Goal: Task Accomplishment & Management: Manage account settings

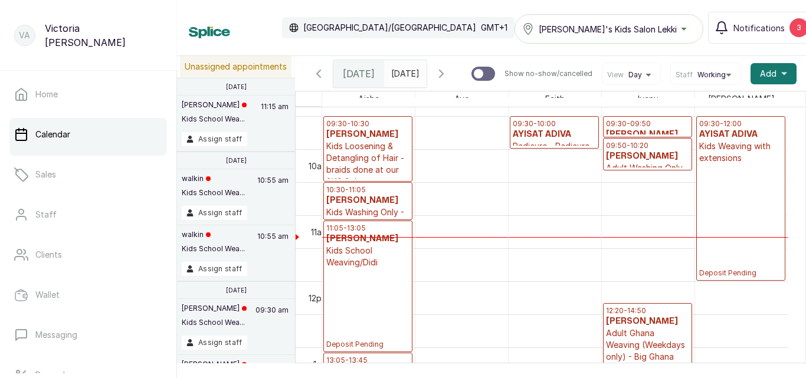
scroll to position [623, 0]
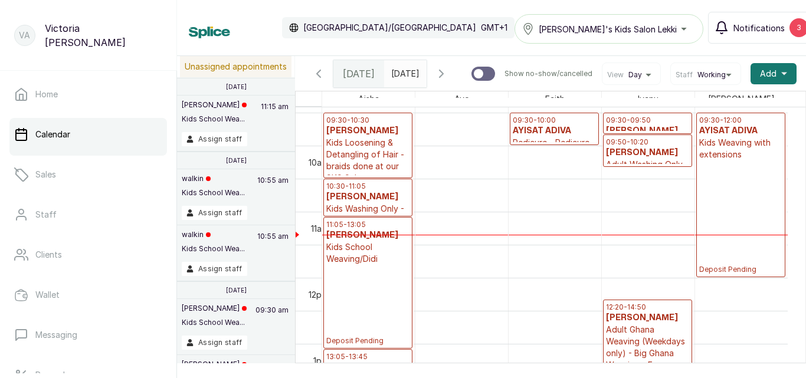
click at [753, 22] on span "Notifications" at bounding box center [759, 28] width 51 height 12
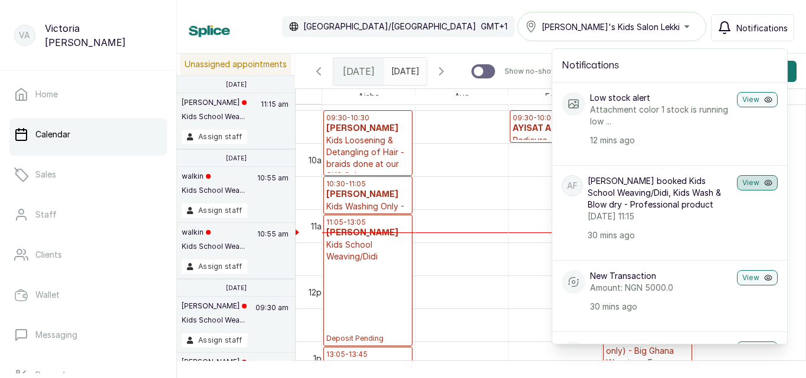
click at [744, 182] on button "View" at bounding box center [757, 182] width 41 height 15
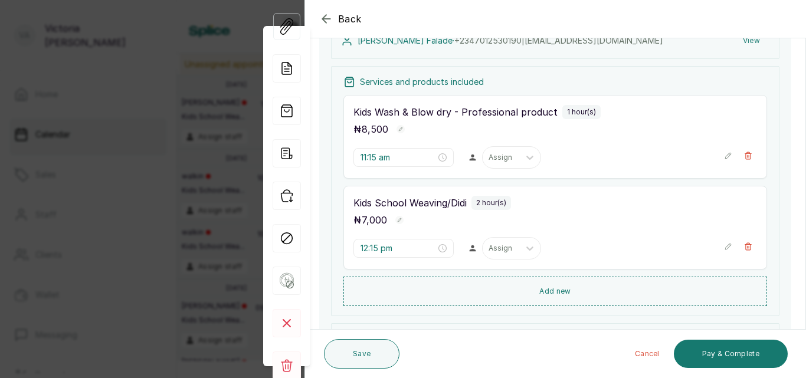
scroll to position [202, 0]
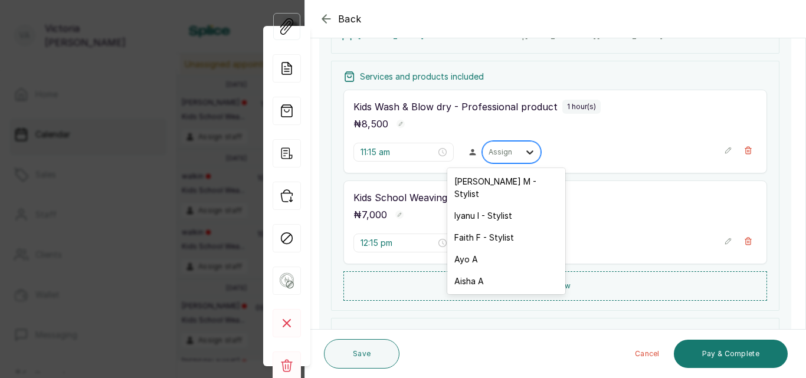
click at [524, 152] on icon at bounding box center [530, 152] width 12 height 12
click at [467, 249] on div "Ayo A" at bounding box center [506, 260] width 118 height 22
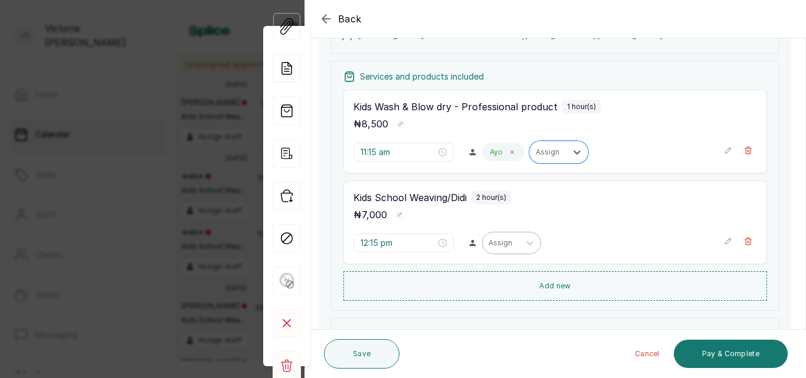
click at [513, 243] on div "Assign" at bounding box center [501, 243] width 37 height 15
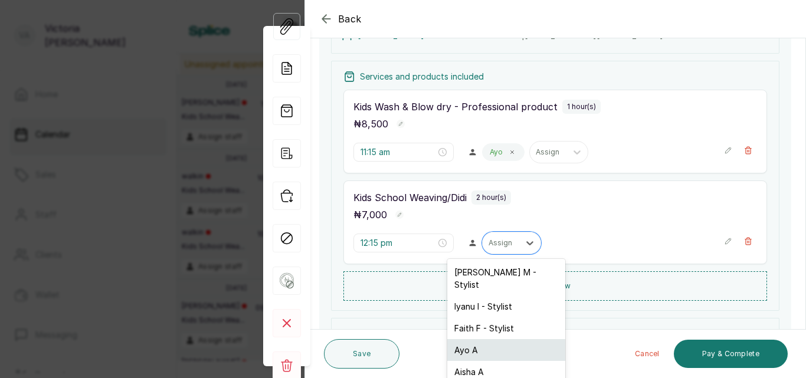
click at [471, 339] on div "Ayo A" at bounding box center [506, 350] width 118 height 22
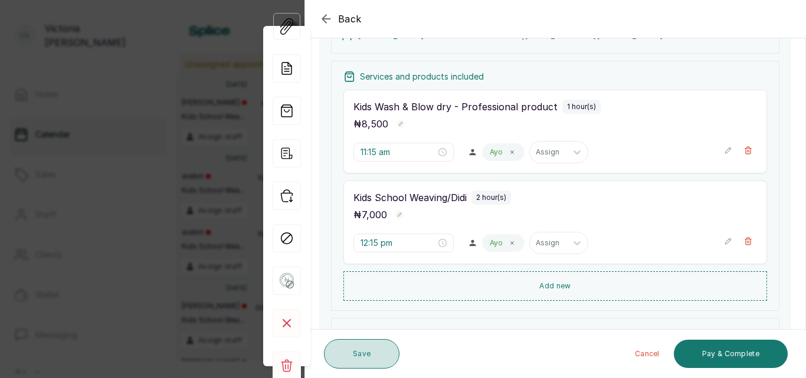
click at [357, 346] on button "Save" at bounding box center [362, 354] width 76 height 30
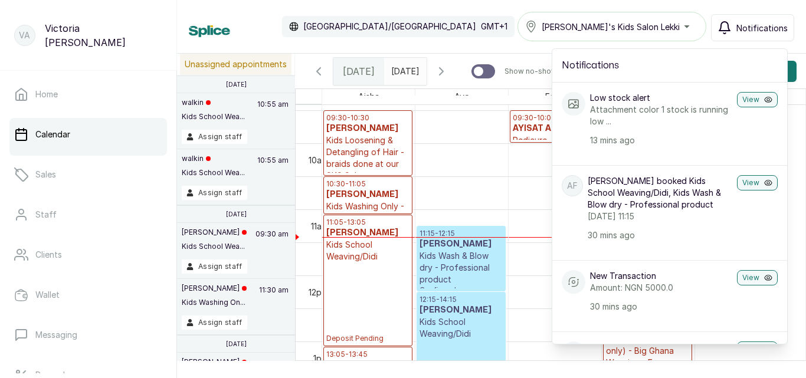
click at [757, 24] on span "Notifications" at bounding box center [762, 28] width 51 height 12
